Goal: Task Accomplishment & Management: Manage account settings

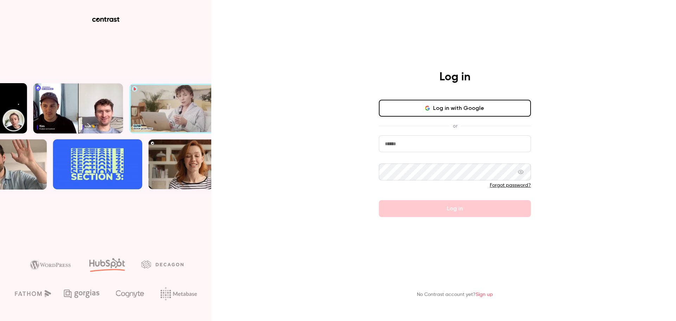
type input "**********"
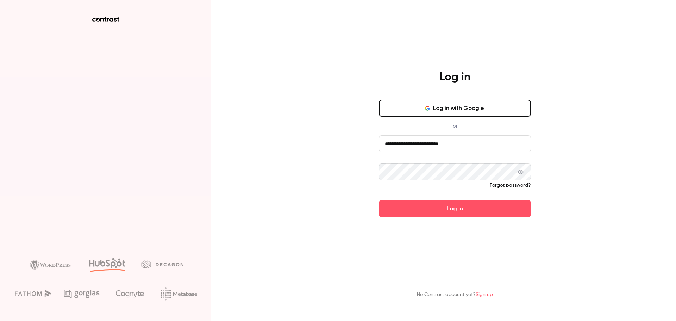
click at [421, 207] on form "**********" at bounding box center [455, 176] width 152 height 82
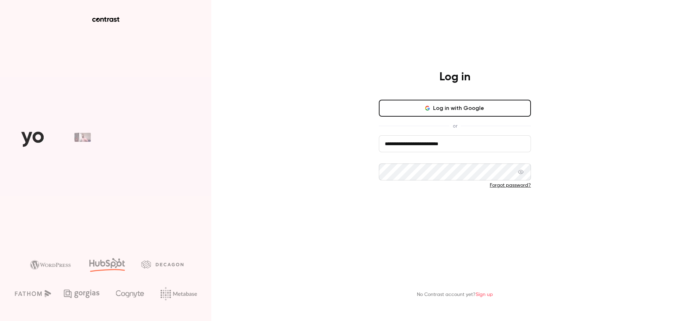
click at [425, 212] on button "Log in" at bounding box center [455, 208] width 152 height 17
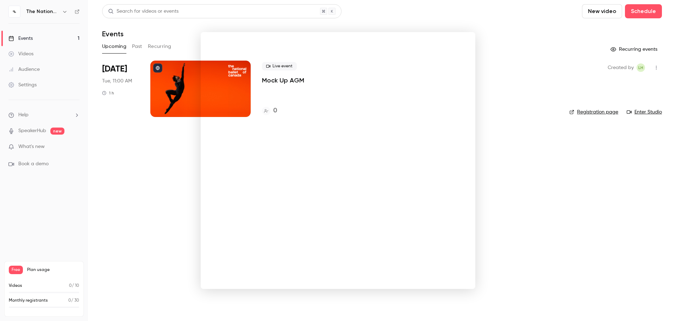
click at [134, 225] on div at bounding box center [338, 160] width 676 height 321
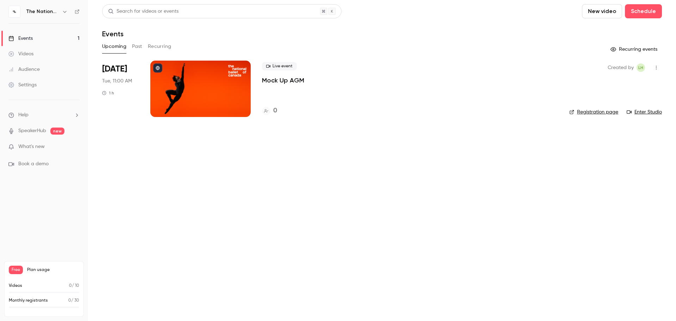
click at [103, 202] on main "Search for videos or events New video Schedule Events Upcoming Past Recurring R…" at bounding box center [382, 160] width 588 height 321
click at [203, 91] on div at bounding box center [200, 89] width 100 height 56
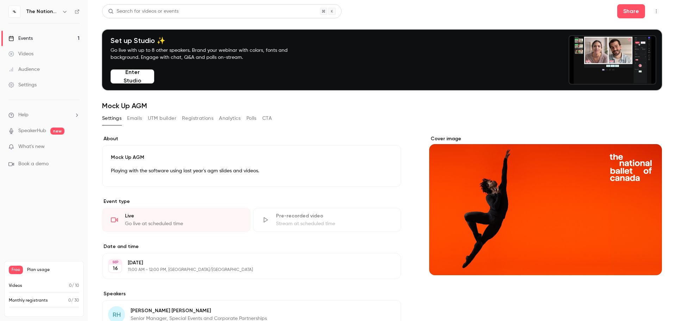
click at [123, 80] on button "Enter Studio" at bounding box center [133, 76] width 44 height 14
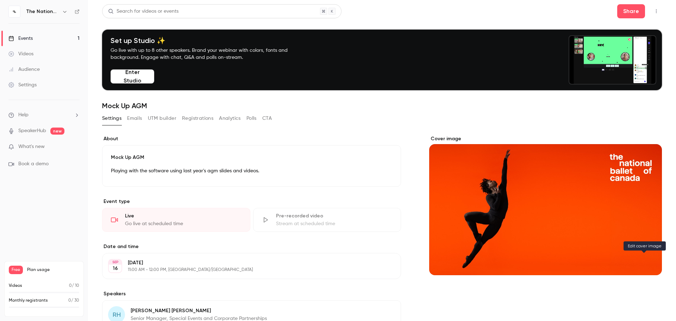
click at [646, 262] on icon "Cover image" at bounding box center [650, 263] width 8 height 6
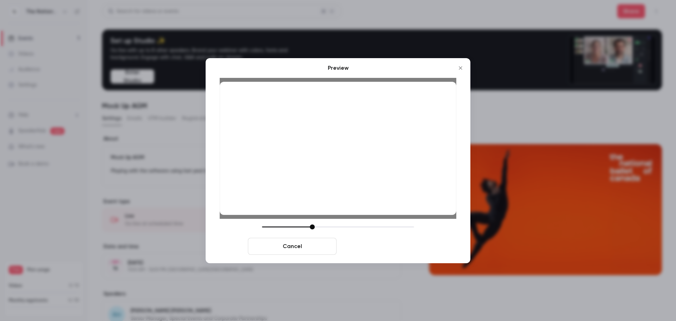
click at [391, 244] on button "Save cover" at bounding box center [384, 246] width 89 height 17
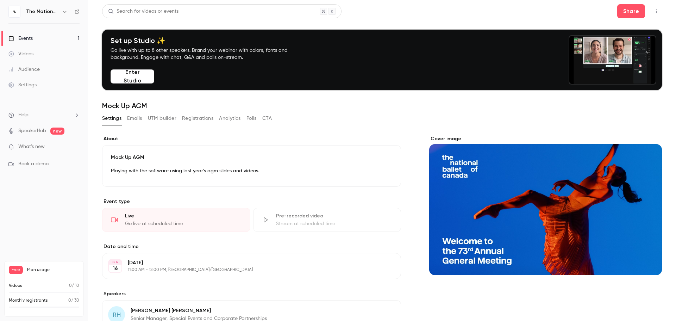
click at [136, 120] on button "Emails" at bounding box center [134, 118] width 15 height 11
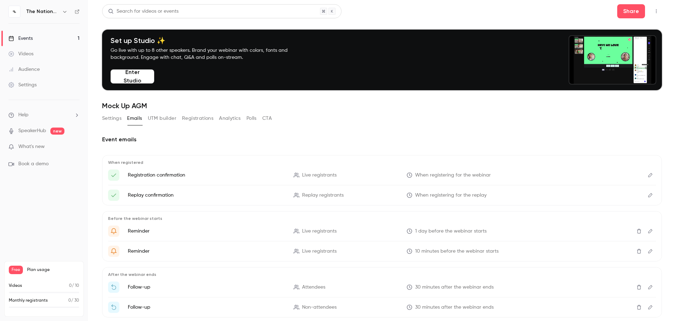
scroll to position [37, 0]
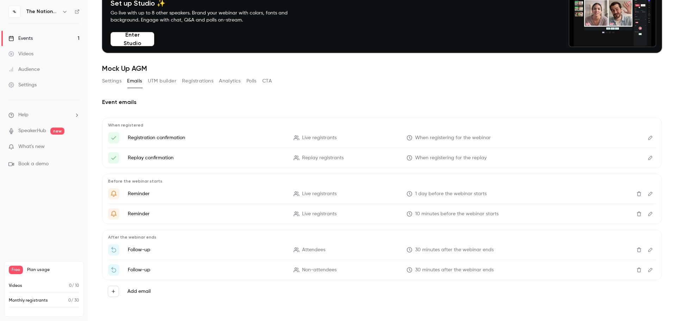
click at [219, 138] on p "Registration confirmation" at bounding box center [206, 137] width 157 height 7
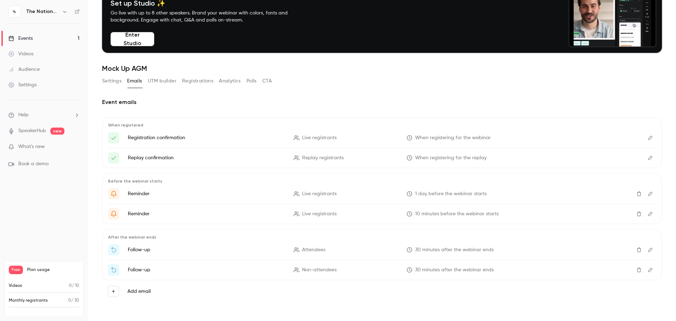
click at [648, 138] on icon "Edit" at bounding box center [651, 137] width 6 height 5
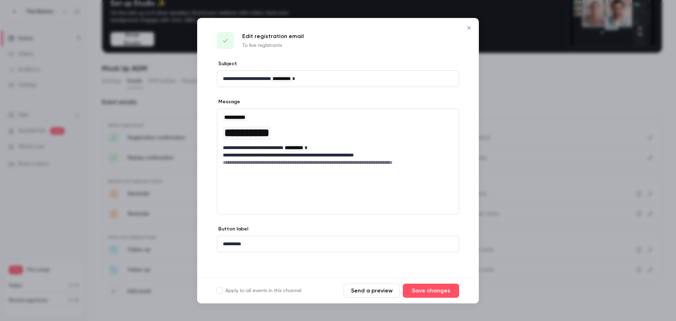
click at [374, 292] on button "Send a preview" at bounding box center [372, 291] width 56 height 14
click at [245, 153] on p "**********" at bounding box center [338, 154] width 230 height 7
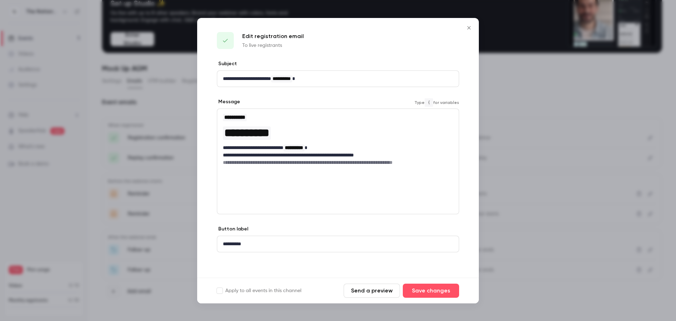
click at [360, 185] on div "**********" at bounding box center [338, 161] width 242 height 106
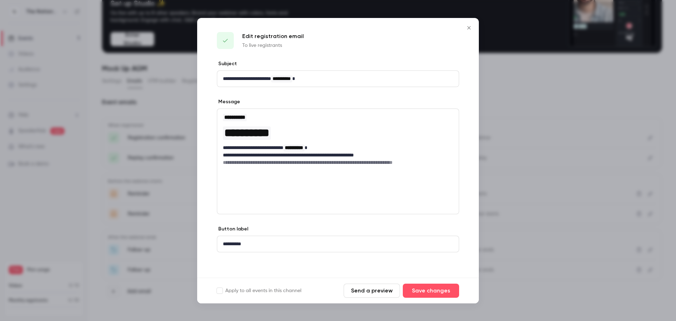
click at [468, 29] on icon "Close" at bounding box center [469, 28] width 8 height 6
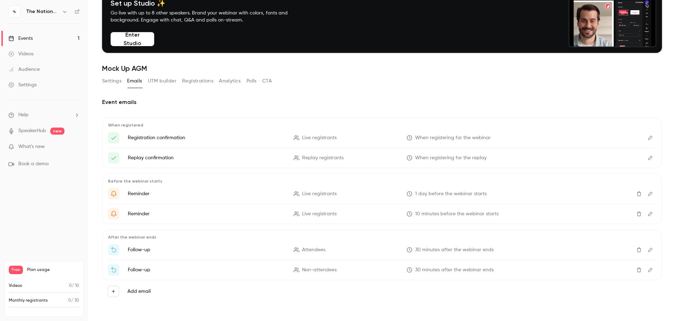
click at [204, 79] on button "Registrations" at bounding box center [197, 80] width 31 height 11
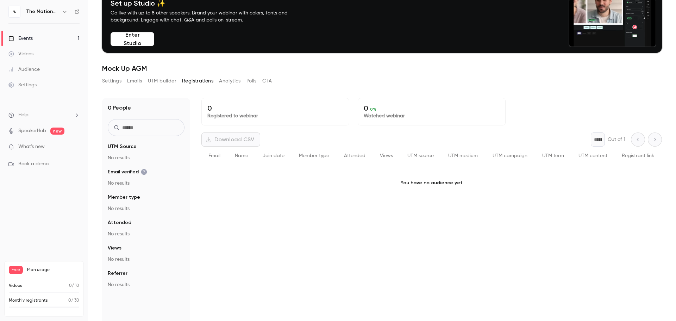
click at [137, 80] on button "Emails" at bounding box center [134, 80] width 15 height 11
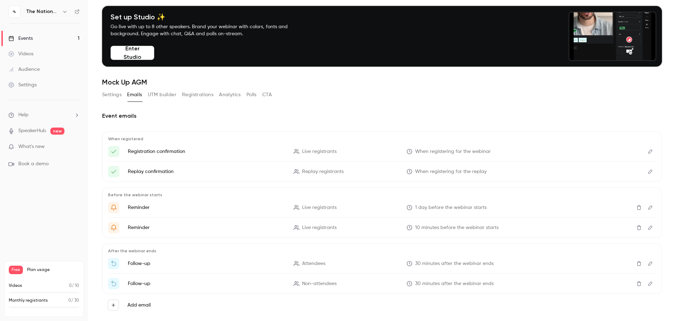
scroll to position [36, 0]
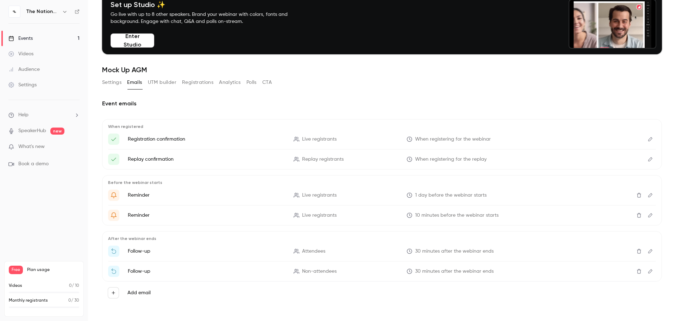
click at [203, 86] on button "Registrations" at bounding box center [197, 82] width 31 height 11
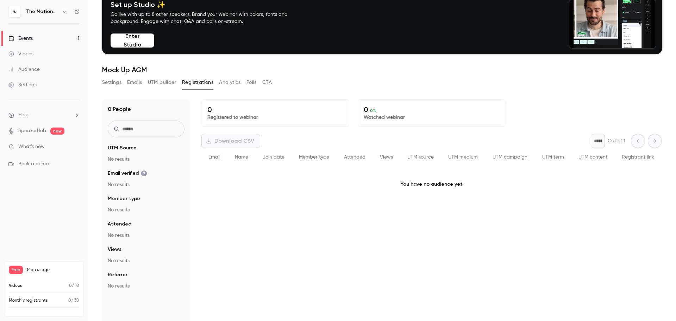
click at [241, 85] on button "Analytics" at bounding box center [230, 82] width 22 height 11
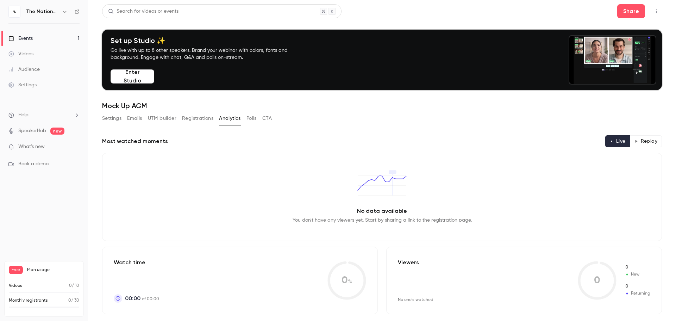
click at [164, 117] on button "UTM builder" at bounding box center [162, 118] width 29 height 11
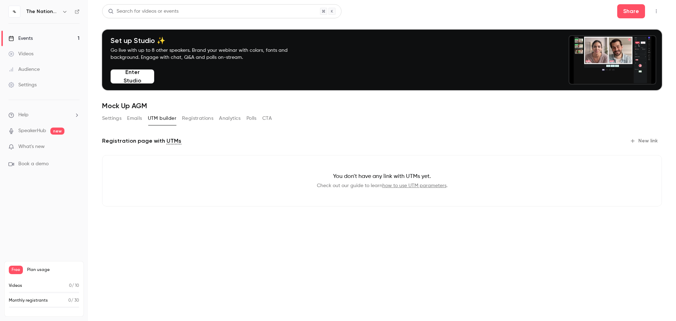
click at [411, 186] on link "how to use UTM parameters" at bounding box center [415, 185] width 64 height 5
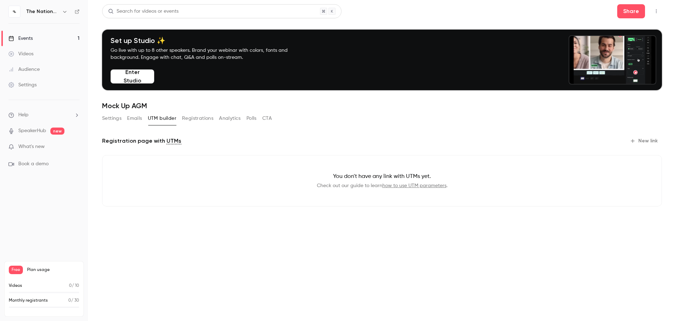
click at [134, 122] on button "Emails" at bounding box center [134, 118] width 15 height 11
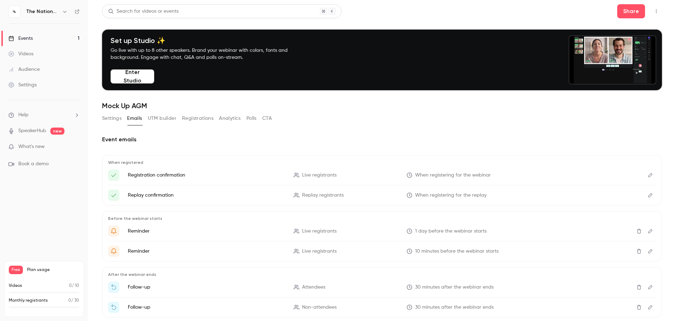
click at [32, 56] on div "Videos" at bounding box center [20, 53] width 25 height 7
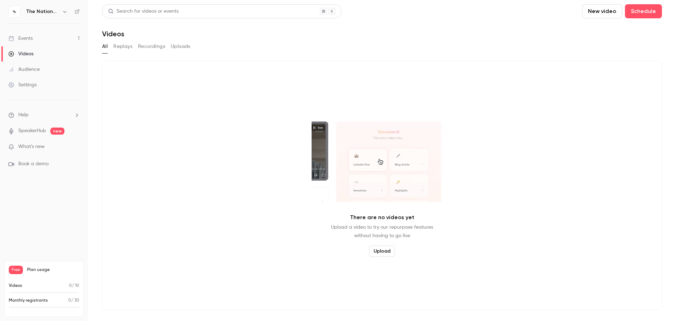
click at [120, 45] on button "Replays" at bounding box center [122, 46] width 19 height 11
click at [147, 47] on button "Recordings" at bounding box center [151, 46] width 27 height 11
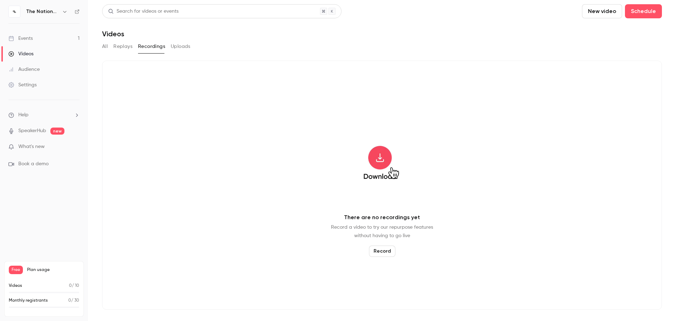
click at [178, 46] on button "Uploads" at bounding box center [181, 46] width 20 height 11
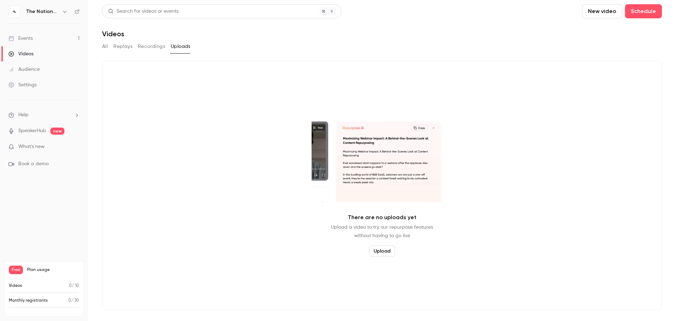
click at [378, 248] on button "Upload" at bounding box center [382, 251] width 26 height 11
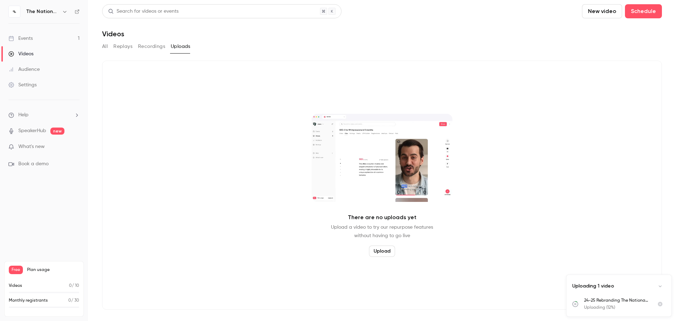
click at [32, 70] on div "Audience" at bounding box center [23, 69] width 31 height 7
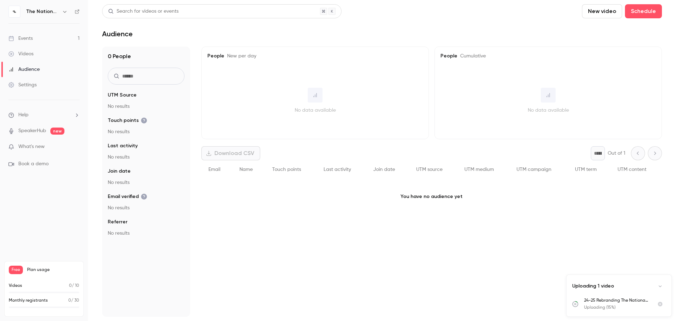
click at [32, 38] on div "Events" at bounding box center [20, 38] width 24 height 7
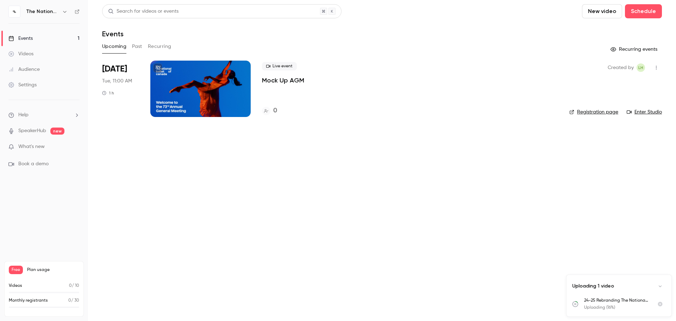
click at [118, 72] on span "[DATE]" at bounding box center [114, 68] width 25 height 11
click at [181, 87] on div at bounding box center [200, 89] width 100 height 56
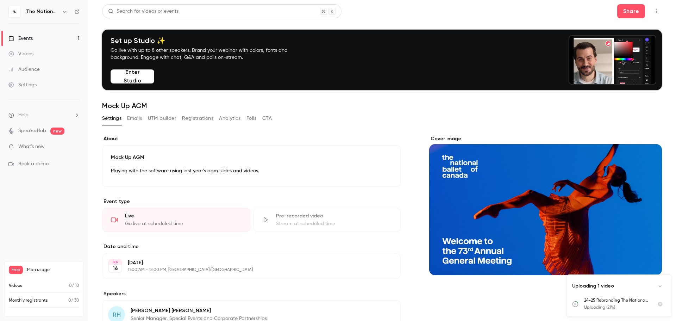
click at [132, 119] on button "Emails" at bounding box center [134, 118] width 15 height 11
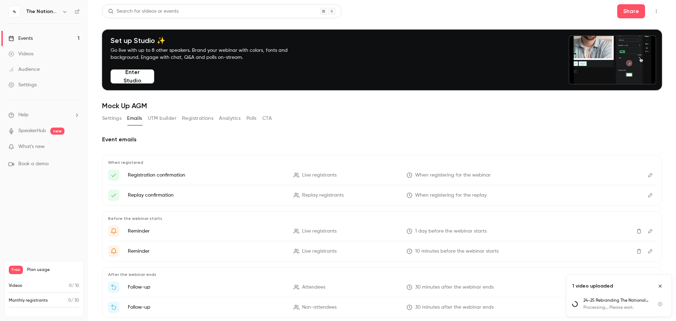
click at [107, 117] on button "Settings" at bounding box center [111, 118] width 19 height 11
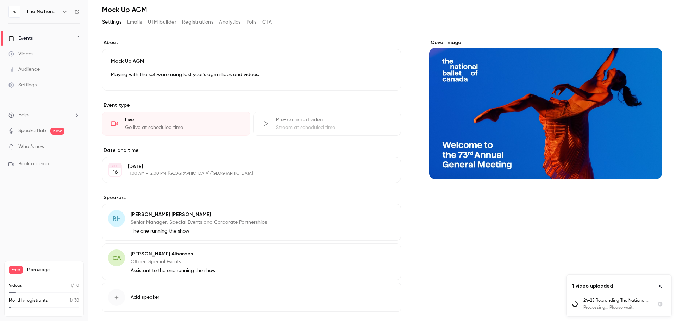
scroll to position [131, 0]
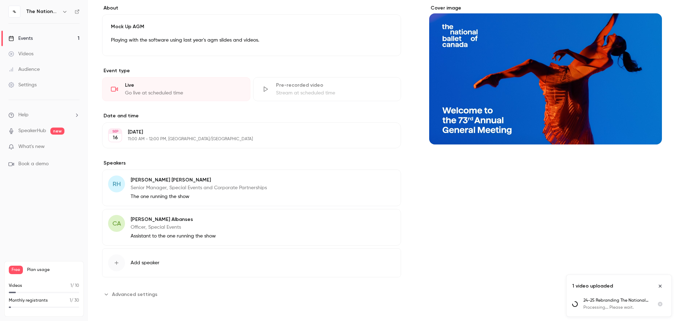
click at [137, 295] on span "Advanced settings" at bounding box center [134, 294] width 45 height 7
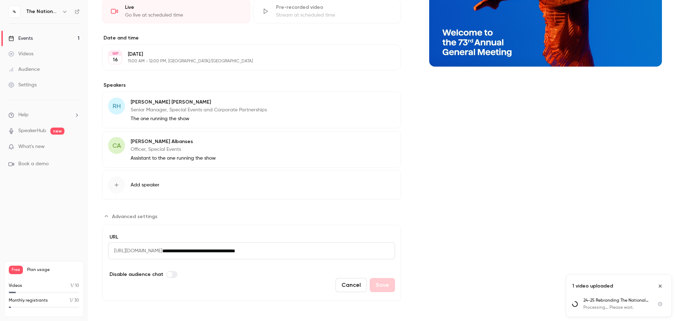
scroll to position [210, 0]
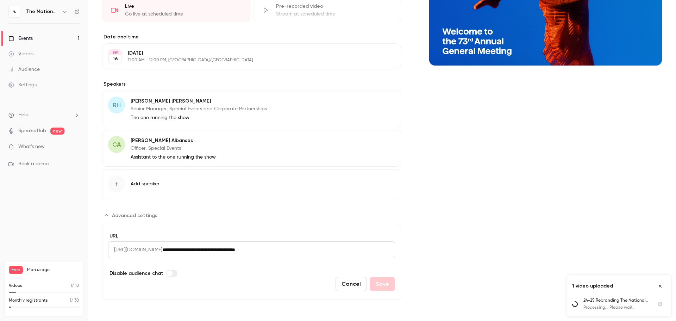
click at [549, 145] on div "Cover image" at bounding box center [545, 113] width 233 height 374
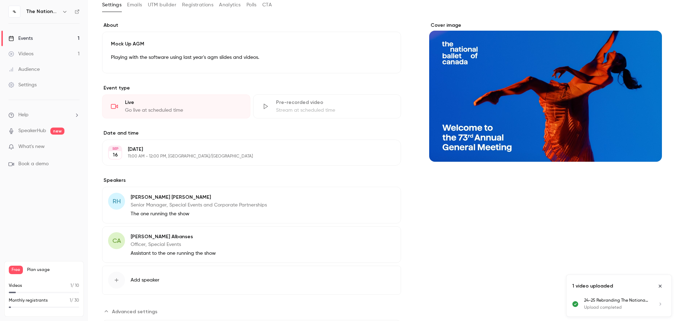
scroll to position [0, 0]
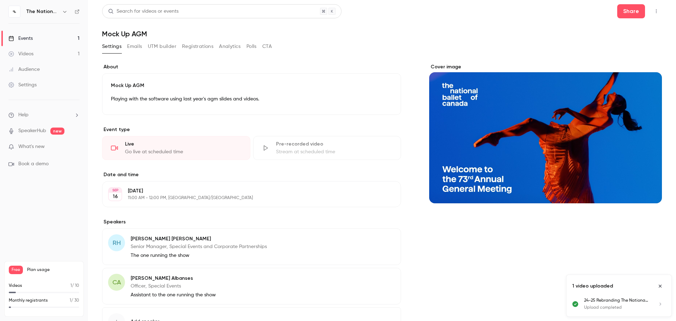
click at [34, 38] on link "Events 1" at bounding box center [44, 38] width 88 height 15
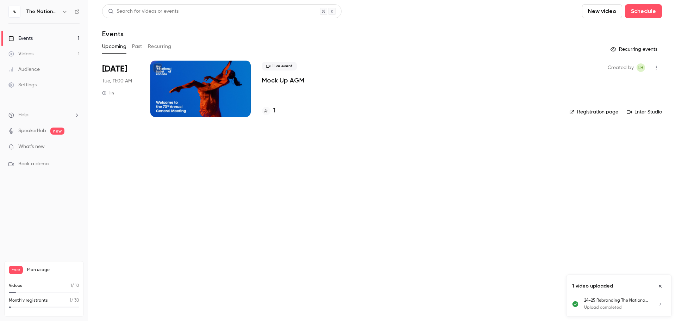
click at [193, 105] on div at bounding box center [200, 89] width 100 height 56
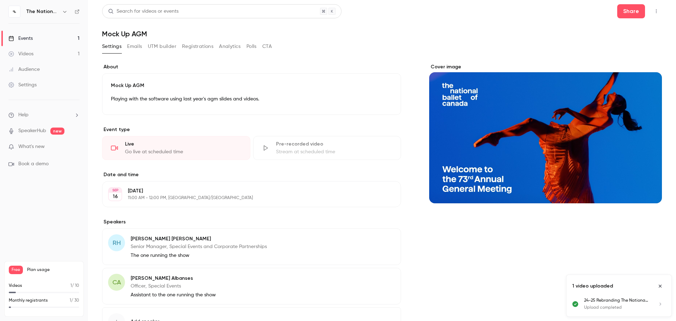
click at [254, 198] on p "11:00 AM - 12:00 PM, [GEOGRAPHIC_DATA]/[GEOGRAPHIC_DATA]" at bounding box center [246, 198] width 236 height 6
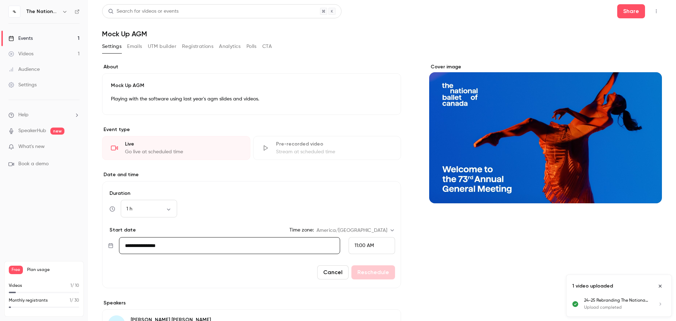
click at [224, 244] on input "**********" at bounding box center [229, 245] width 221 height 17
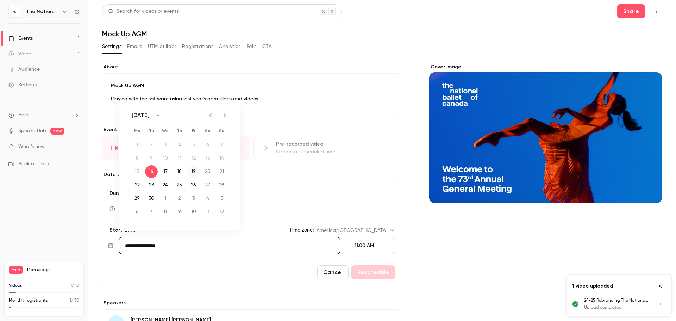
click at [195, 173] on button "19" at bounding box center [193, 171] width 13 height 13
type input "**********"
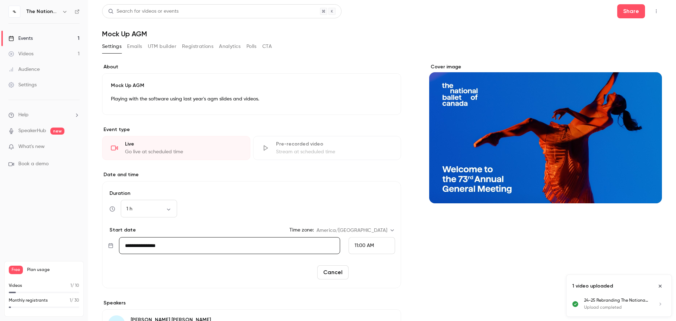
click at [371, 276] on button "Reschedule" at bounding box center [374, 272] width 44 height 14
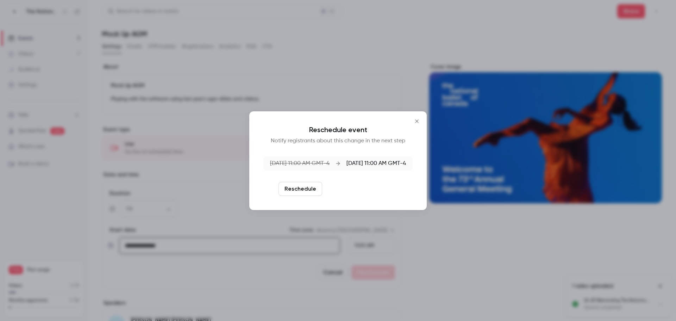
click at [355, 190] on button "Reschedule and notify" at bounding box center [361, 189] width 73 height 14
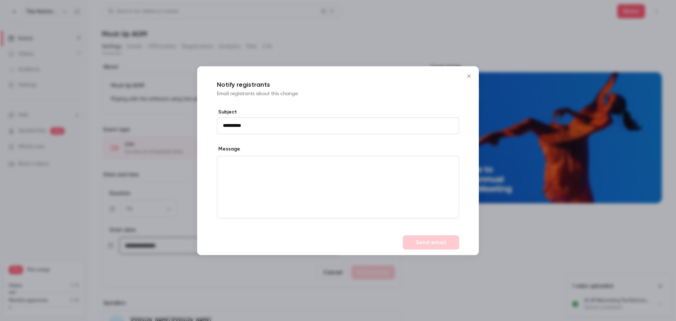
type input "**********"
click at [435, 240] on button "Send email" at bounding box center [431, 242] width 56 height 14
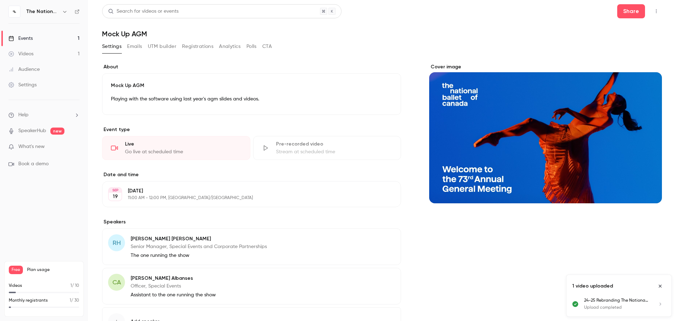
click at [234, 35] on h1 "Mock Up AGM" at bounding box center [382, 34] width 560 height 8
click at [38, 36] on link "Events 1" at bounding box center [44, 38] width 88 height 15
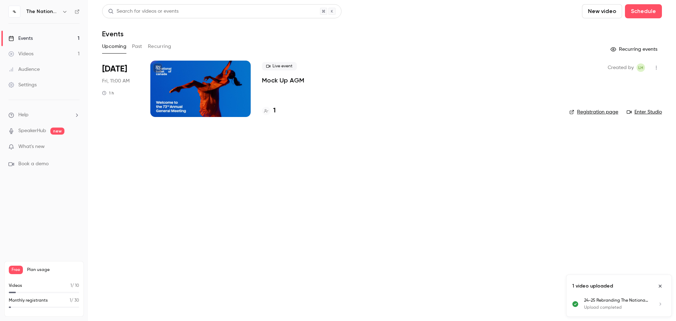
click at [190, 90] on div at bounding box center [200, 89] width 100 height 56
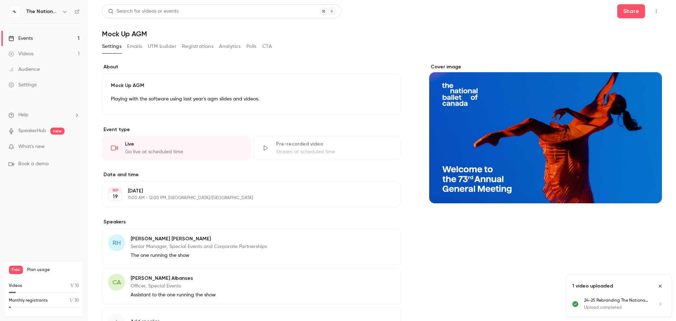
click at [33, 38] on link "Events 1" at bounding box center [44, 38] width 88 height 15
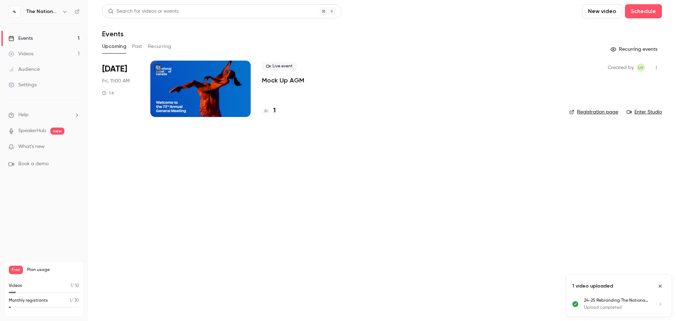
click at [648, 112] on link "Enter Studio" at bounding box center [644, 111] width 35 height 7
click at [595, 111] on link "Registration page" at bounding box center [594, 111] width 49 height 7
